Goal: Find specific page/section: Find specific page/section

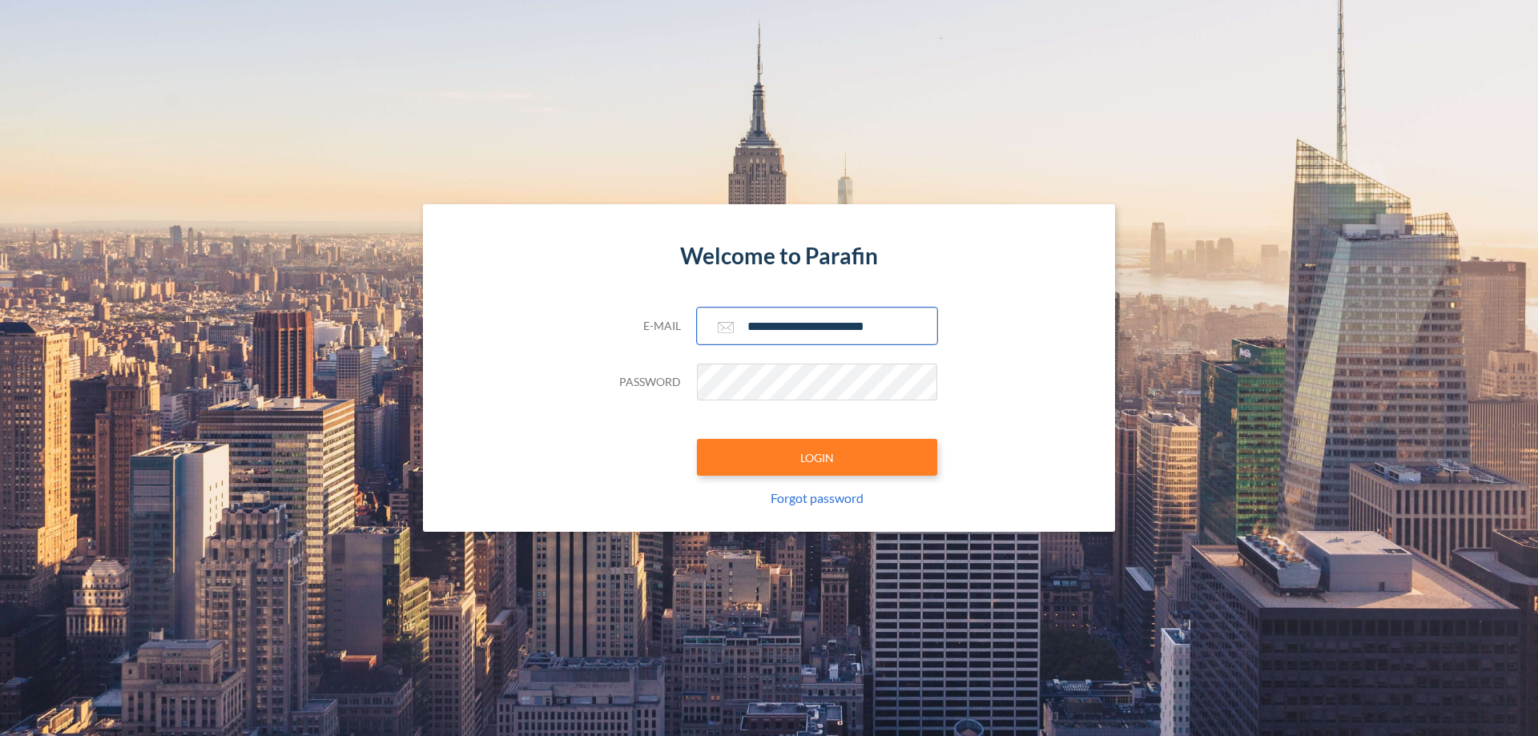
type input "**********"
click at [817, 457] on button "LOGIN" at bounding box center [817, 457] width 240 height 37
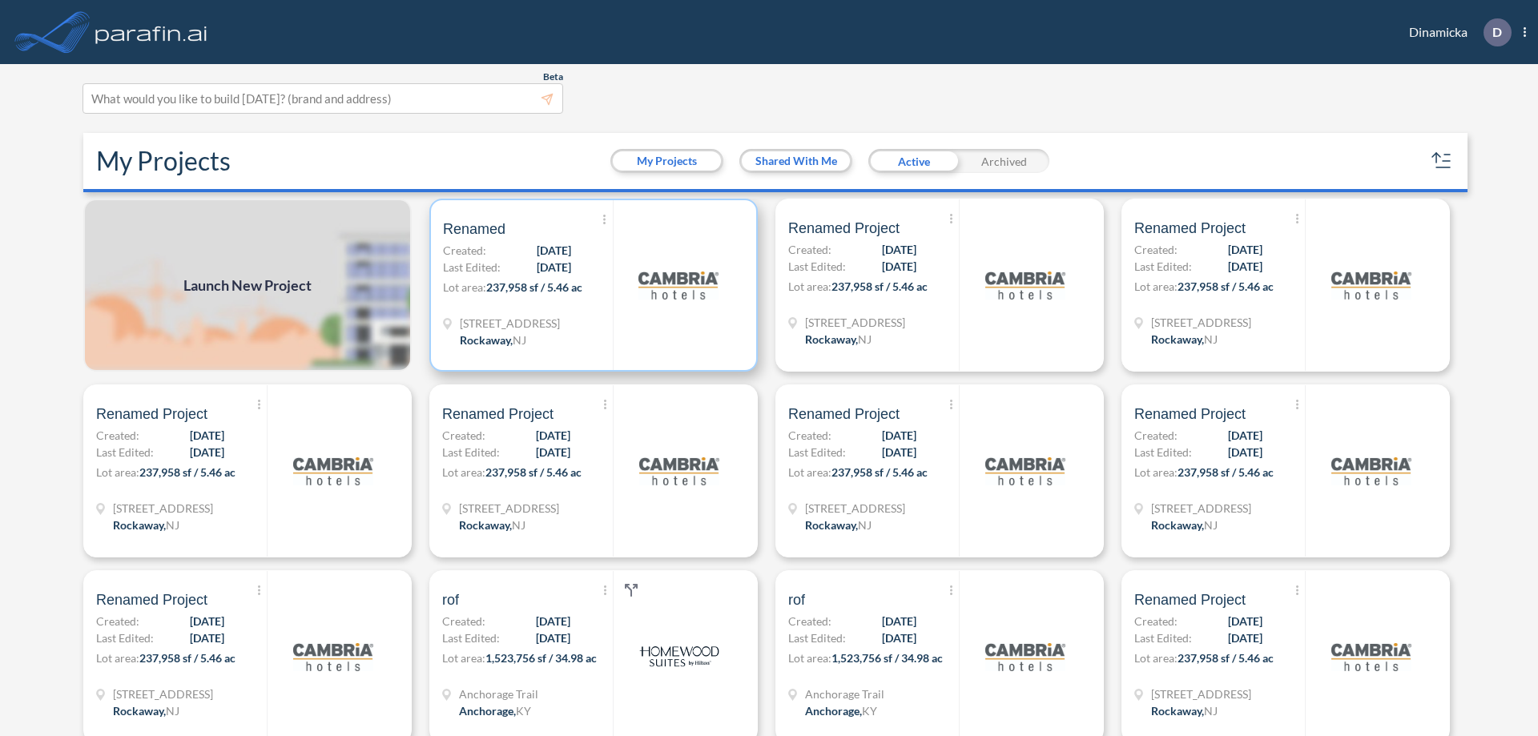
scroll to position [4, 0]
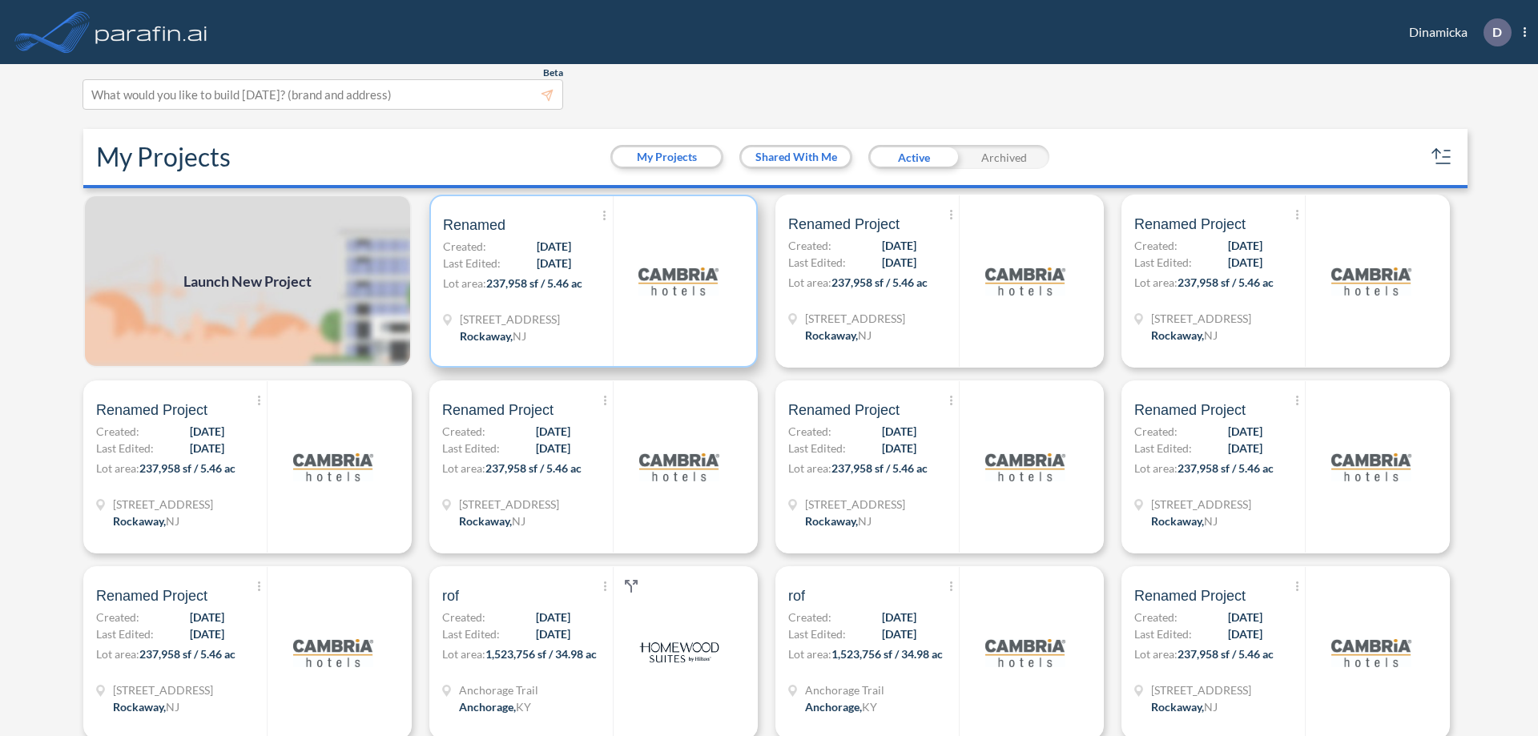
click at [590, 281] on p "Lot area: 237,958 sf / 5.46 ac" at bounding box center [528, 286] width 170 height 23
